Goal: Purchase product/service

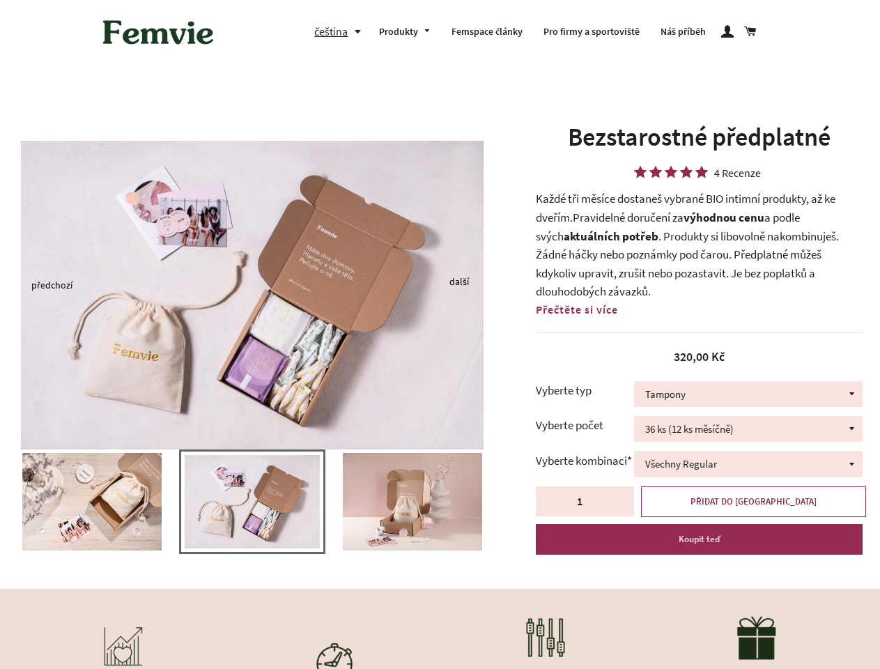
click at [440, 335] on img at bounding box center [252, 295] width 463 height 309
click at [341, 31] on button "čeština" at bounding box center [341, 31] width 54 height 19
click at [252, 284] on img at bounding box center [252, 295] width 463 height 309
click at [252, 509] on img at bounding box center [252, 501] width 135 height 93
click at [0, 502] on div at bounding box center [252, 509] width 505 height 118
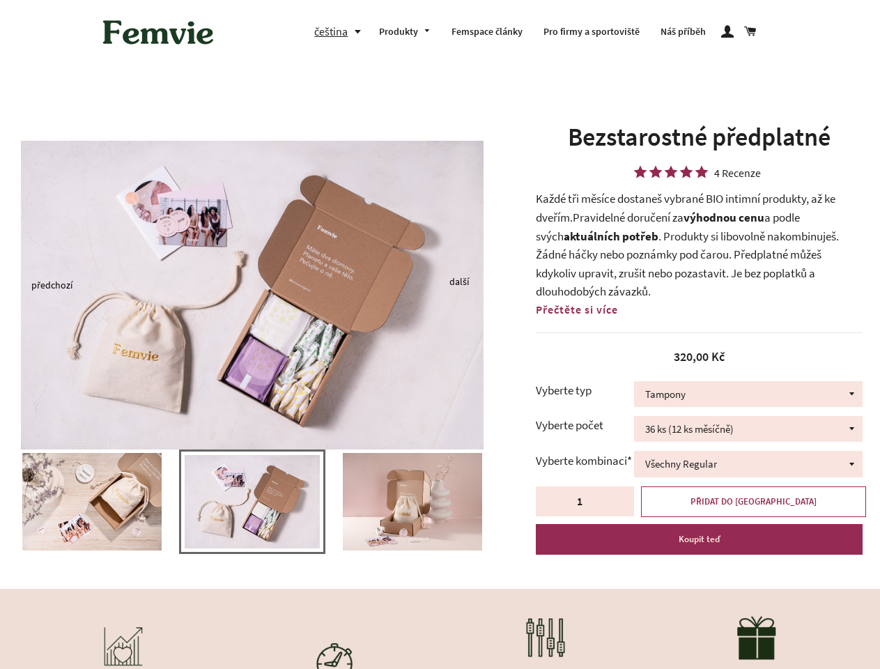
click at [0, 502] on div at bounding box center [252, 509] width 505 height 118
click at [2, 502] on div at bounding box center [252, 509] width 505 height 118
click at [92, 502] on img at bounding box center [91, 502] width 139 height 98
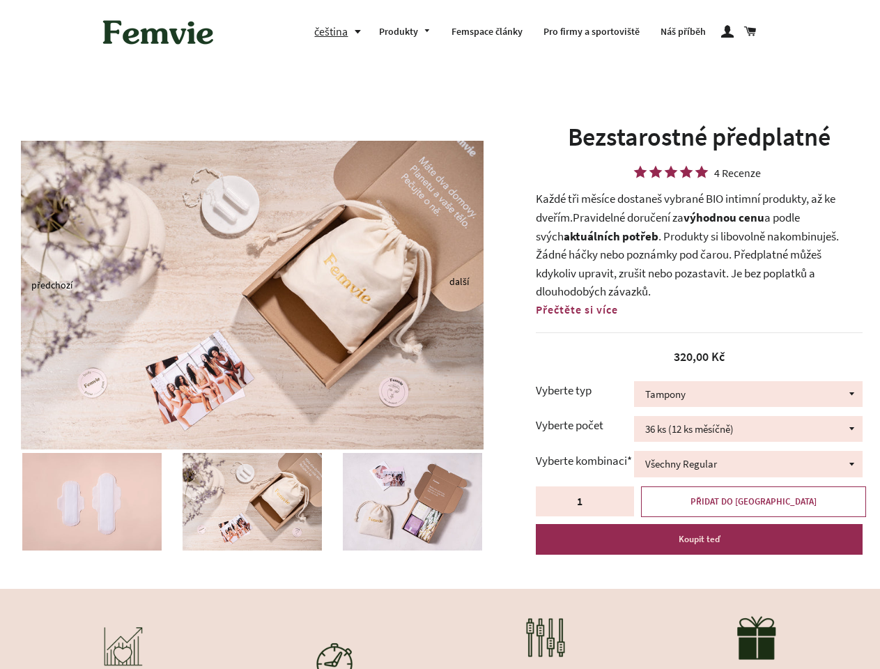
click at [343, 502] on img at bounding box center [412, 502] width 139 height 98
click at [413, 502] on img at bounding box center [412, 502] width 139 height 98
